Goal: Participate in discussion

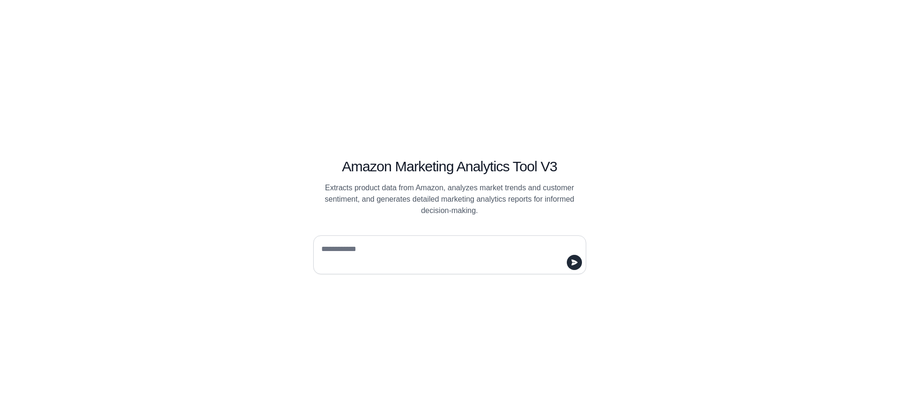
click at [514, 313] on div "Amazon Marketing Analytics Tool V3 Extracts product data from Amazon, analyzes …" at bounding box center [449, 205] width 899 height 410
click at [470, 252] on textarea at bounding box center [447, 254] width 255 height 27
type textarea "**********"
